Goal: Information Seeking & Learning: Check status

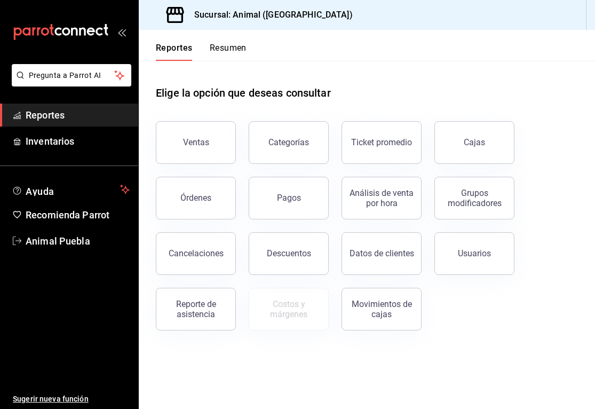
click at [188, 162] on div "Ventas" at bounding box center [189, 136] width 93 height 56
click at [205, 139] on div "Ventas" at bounding box center [196, 142] width 26 height 10
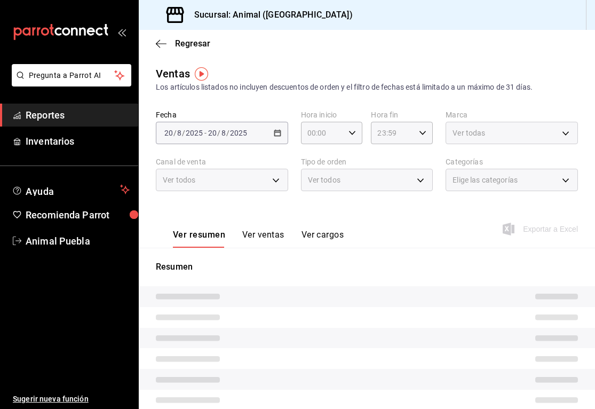
type input "05:00"
type input "PARROT,UBER_EATS,RAPPI,DIDI_FOOD,ONLINE"
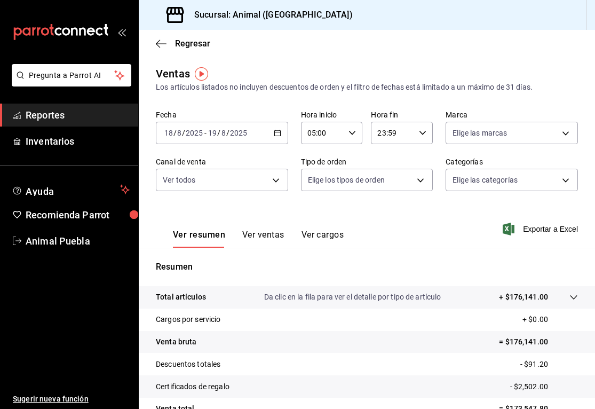
click at [277, 135] on icon "button" at bounding box center [277, 132] width 7 height 7
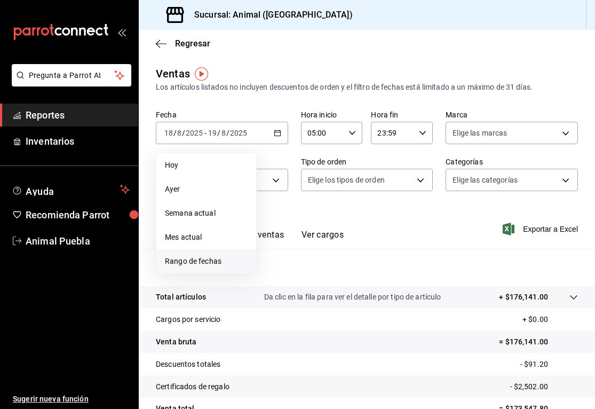
click at [189, 263] on span "Rango de fechas" at bounding box center [206, 261] width 83 height 11
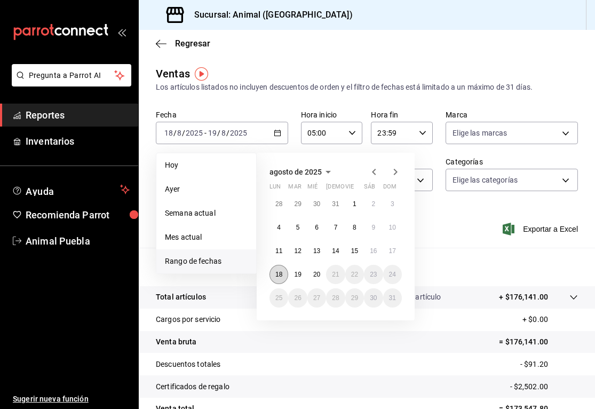
click at [277, 278] on abbr "18" at bounding box center [278, 274] width 7 height 7
click at [319, 279] on button "20" at bounding box center [316, 274] width 19 height 19
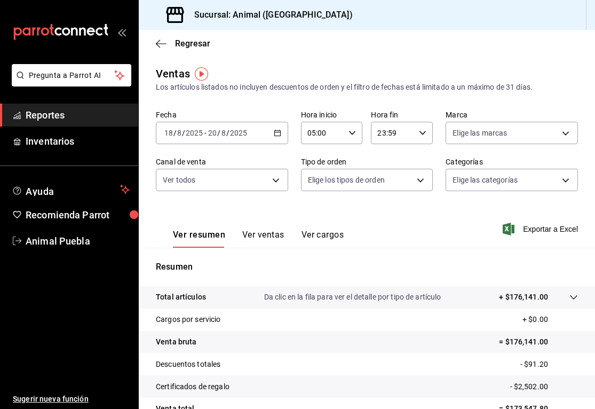
click at [417, 135] on div "23:59 Hora fin" at bounding box center [402, 133] width 62 height 22
click at [389, 205] on span "05" at bounding box center [387, 203] width 14 height 9
type input "05:59"
click at [509, 140] on div at bounding box center [297, 204] width 595 height 409
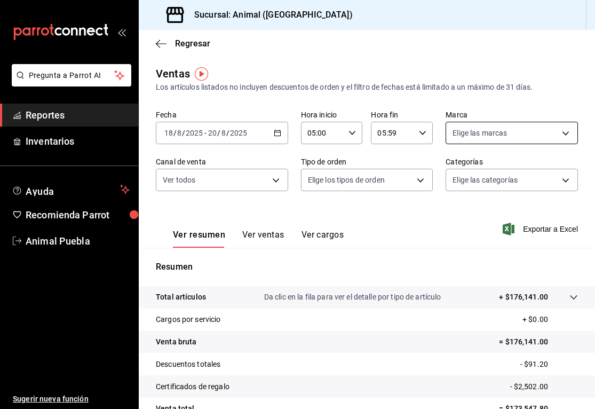
click at [565, 133] on body "Pregunta a Parrot AI Reportes Inventarios Ayuda Recomienda Parrot Animal Puebla…" at bounding box center [297, 204] width 595 height 409
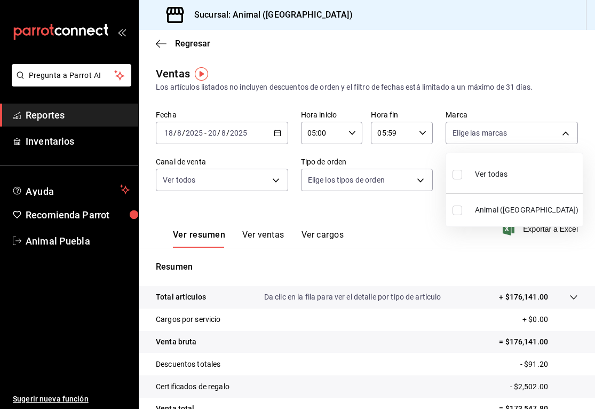
click at [458, 177] on input "checkbox" at bounding box center [458, 175] width 10 height 10
checkbox input "true"
type input "96838179-8fbb-4073-aae3-1789726318c8"
checkbox input "true"
click at [278, 184] on div at bounding box center [297, 204] width 595 height 409
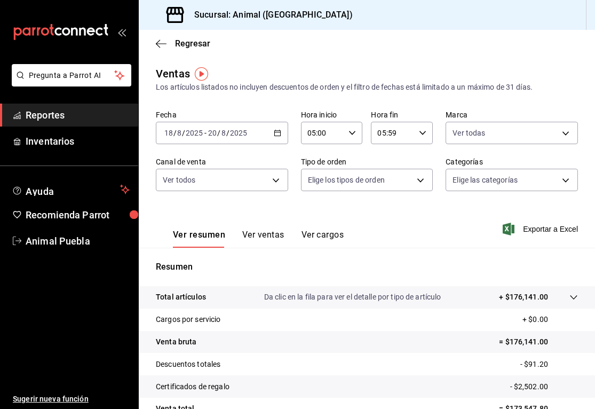
click at [278, 184] on body "Pregunta a Parrot AI Reportes Inventarios Ayuda Recomienda Parrot Animal Puebla…" at bounding box center [297, 204] width 595 height 409
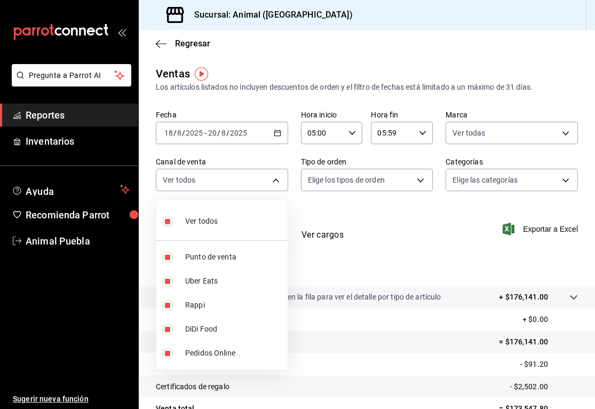
click at [422, 183] on div at bounding box center [297, 204] width 595 height 409
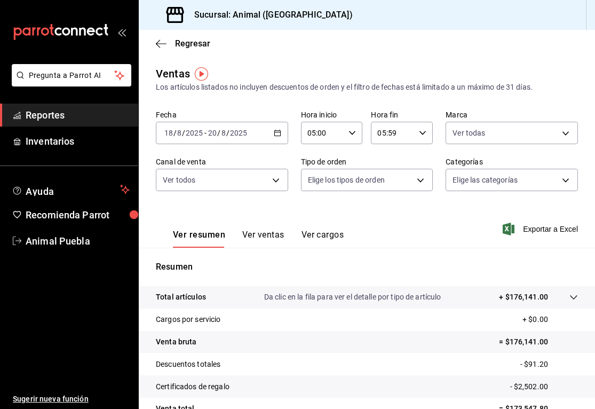
click at [422, 183] on body "Pregunta a Parrot AI Reportes Inventarios Ayuda Recomienda Parrot Animal Puebla…" at bounding box center [297, 204] width 595 height 409
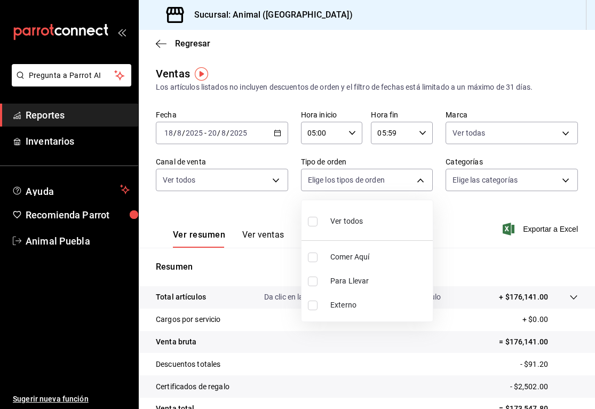
click at [316, 221] on input "checkbox" at bounding box center [313, 222] width 10 height 10
checkbox input "true"
type input "89cc3392-1a89-49ed-91c4-e66ea58282e1,025cf6ae-25b7-4698-bb98-3d77af74a196,EXTER…"
checkbox input "true"
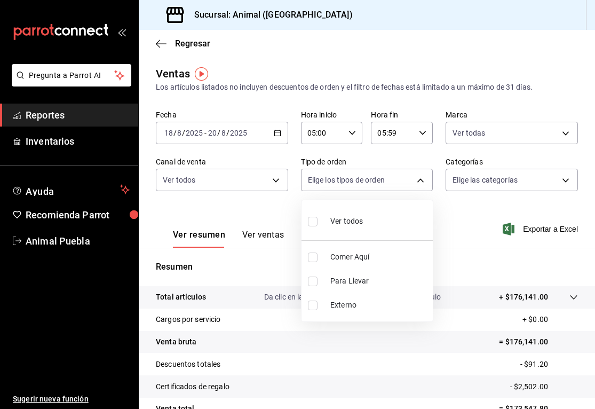
checkbox input "true"
click at [565, 182] on div at bounding box center [297, 204] width 595 height 409
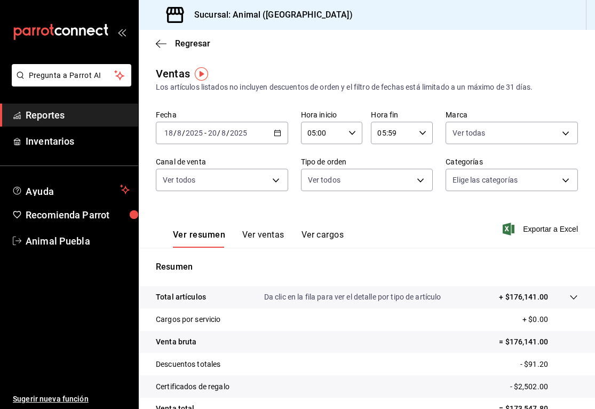
click at [565, 182] on body "Pregunta a Parrot AI Reportes Inventarios Ayuda Recomienda Parrot Animal Puebla…" at bounding box center [297, 204] width 595 height 409
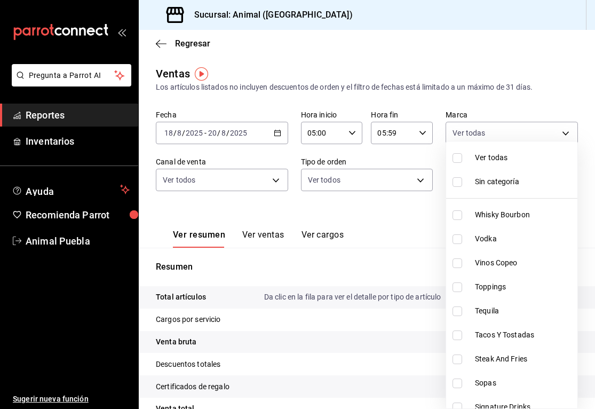
click at [459, 160] on input "checkbox" at bounding box center [458, 158] width 10 height 10
checkbox input "true"
type input "696422f3-042f-4992-a796-20cec1d2addd,ab2f2cdd-2d2d-455a-bd59-969ed93fbee5,5744a…"
checkbox input "true"
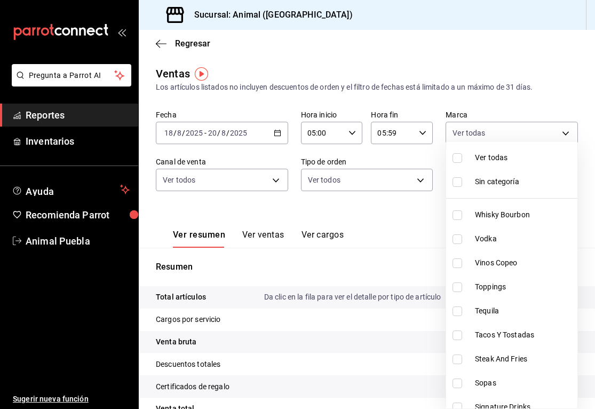
checkbox input "true"
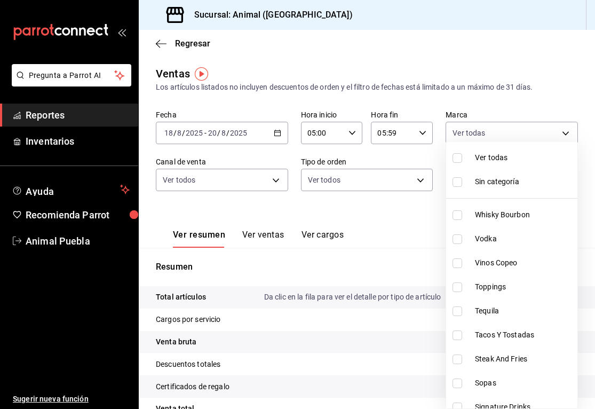
checkbox input "true"
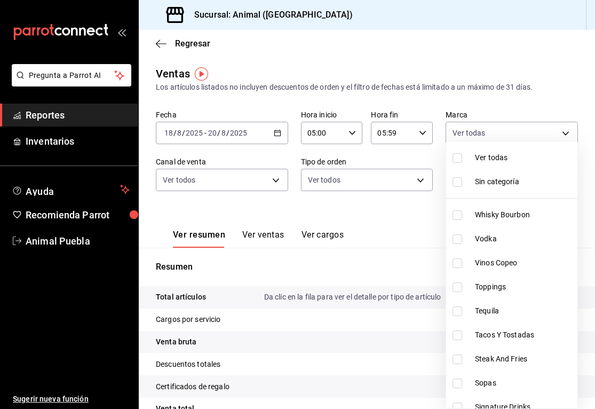
checkbox input "true"
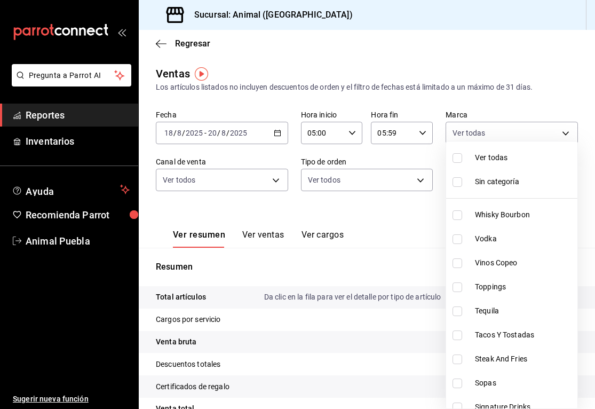
checkbox input "true"
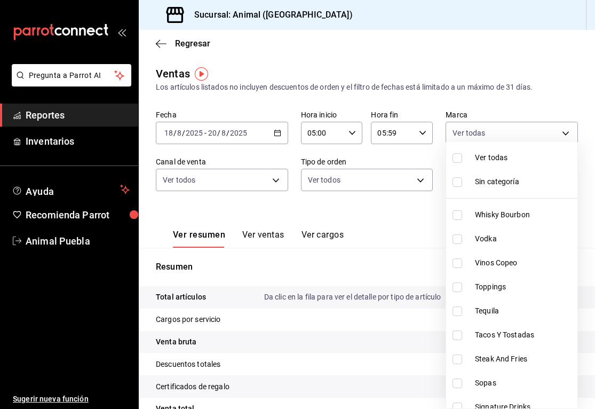
checkbox input "true"
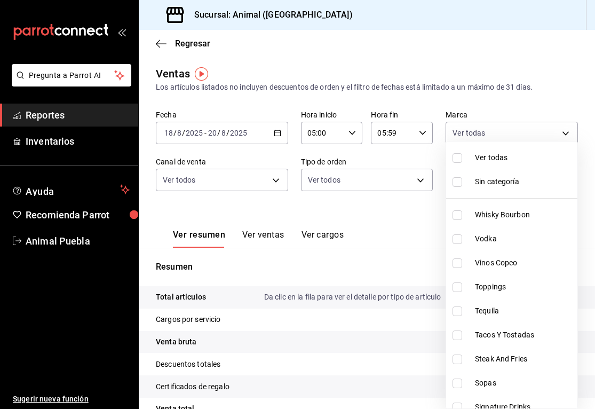
checkbox input "true"
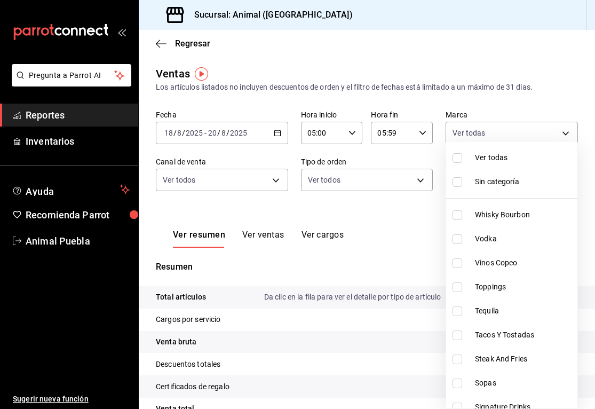
checkbox input "true"
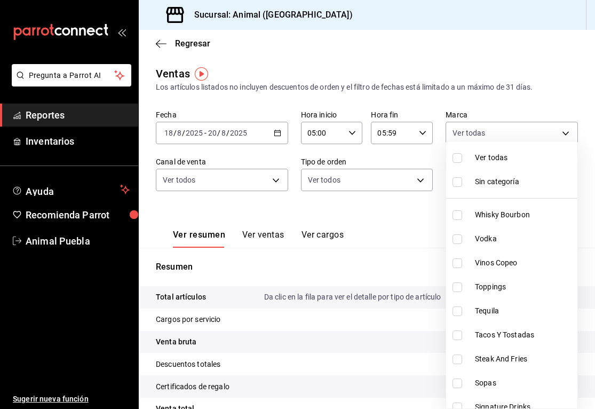
checkbox input "true"
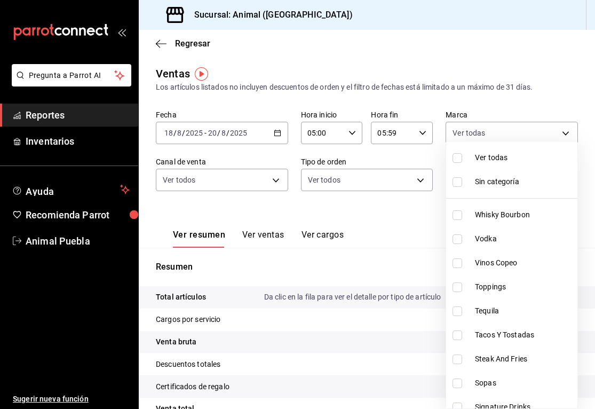
checkbox input "true"
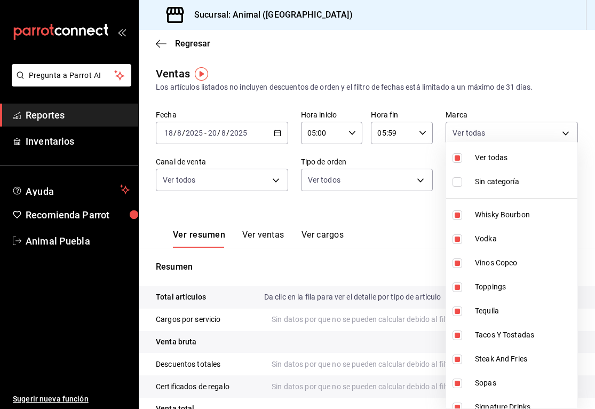
click at [411, 237] on div at bounding box center [297, 204] width 595 height 409
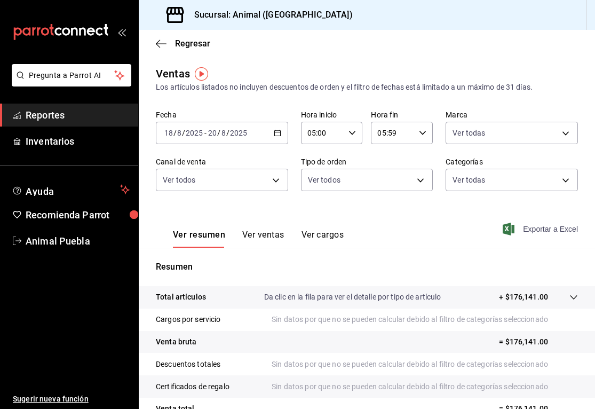
click at [510, 229] on icon "button" at bounding box center [509, 229] width 12 height 13
